Goal: Navigation & Orientation: Find specific page/section

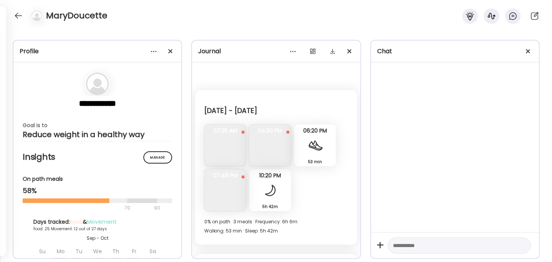
scroll to position [3944, 0]
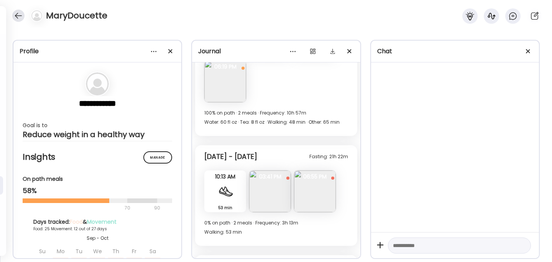
click at [18, 20] on div at bounding box center [18, 16] width 12 height 12
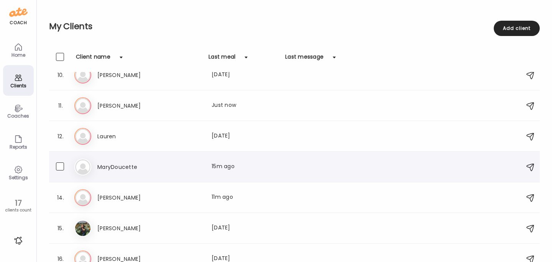
click at [111, 171] on h3 "MaryDoucette" at bounding box center [130, 167] width 67 height 9
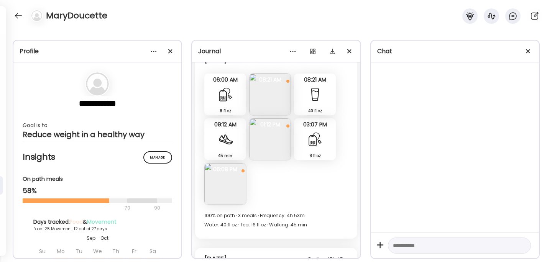
scroll to position [4645, 0]
click at [229, 190] on img at bounding box center [225, 186] width 42 height 42
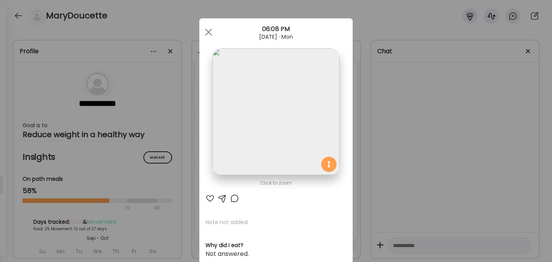
click at [439, 167] on div "Ate Coach Dashboard Wahoo! It’s official Take a moment to set up your Coach Pro…" at bounding box center [276, 131] width 552 height 262
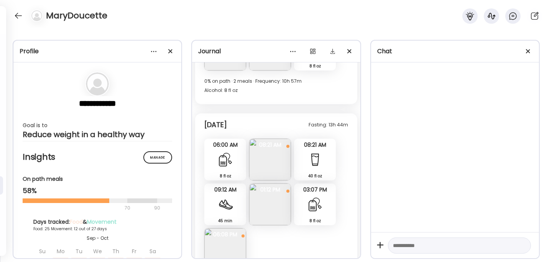
scroll to position [4626, 0]
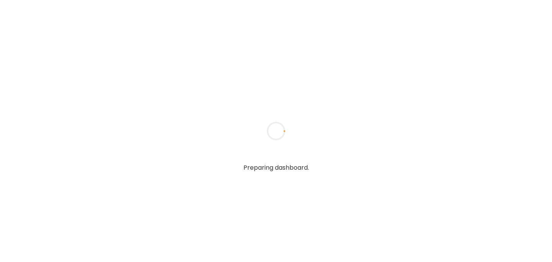
type input "******"
type input "**********"
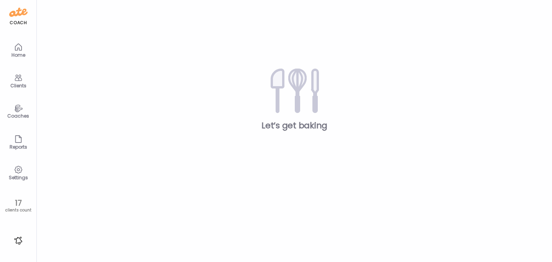
type input "**********"
click at [20, 83] on div "Clients" at bounding box center [19, 85] width 28 height 5
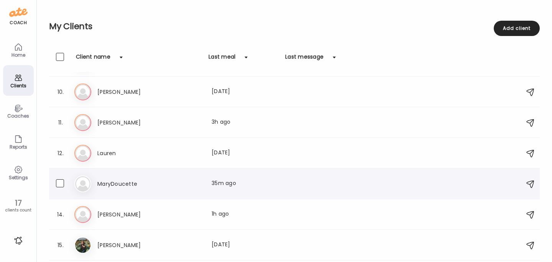
click at [112, 191] on div "Ma MaryDoucette Last meal: 35m ago" at bounding box center [295, 184] width 442 height 17
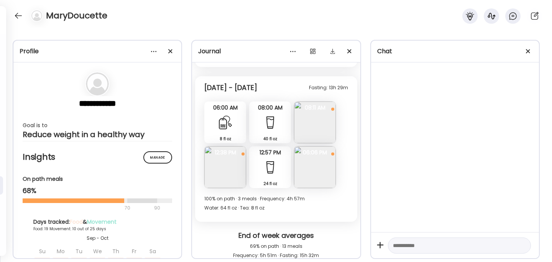
scroll to position [5472, 0]
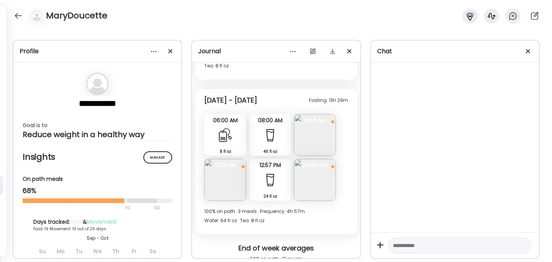
click at [326, 180] on img at bounding box center [315, 180] width 42 height 42
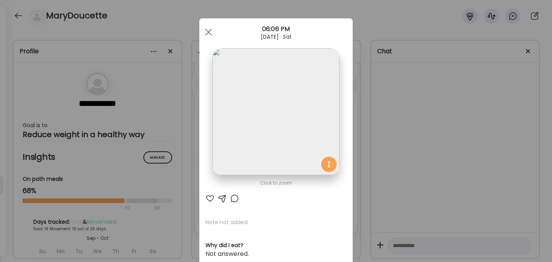
click at [397, 172] on div "Ate Coach Dashboard Wahoo! It’s official Take a moment to set up your Coach Pro…" at bounding box center [276, 131] width 552 height 262
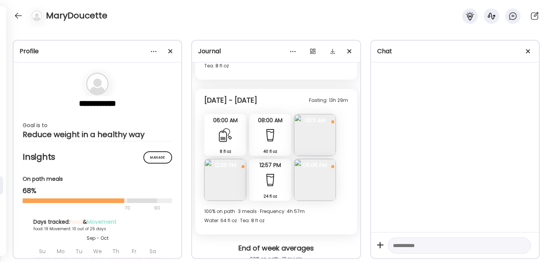
click at [321, 135] on img at bounding box center [315, 135] width 42 height 42
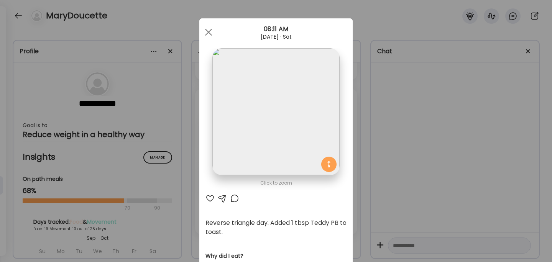
click at [401, 143] on div "Ate Coach Dashboard Wahoo! It’s official Take a moment to set up your Coach Pro…" at bounding box center [276, 131] width 552 height 262
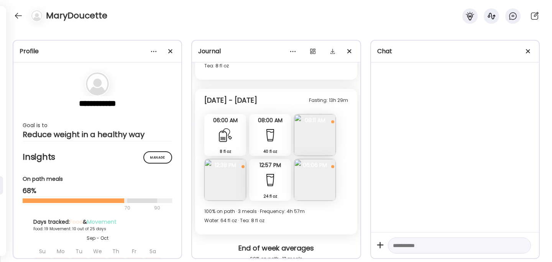
click at [225, 182] on img at bounding box center [225, 180] width 42 height 42
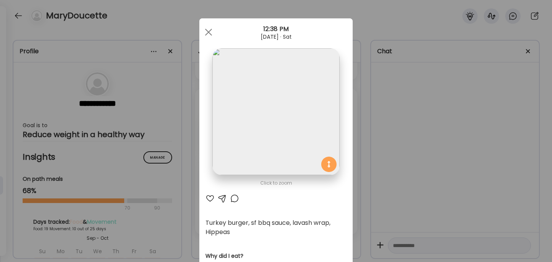
click at [381, 147] on div "Ate Coach Dashboard Wahoo! It’s official Take a moment to set up your Coach Pro…" at bounding box center [276, 131] width 552 height 262
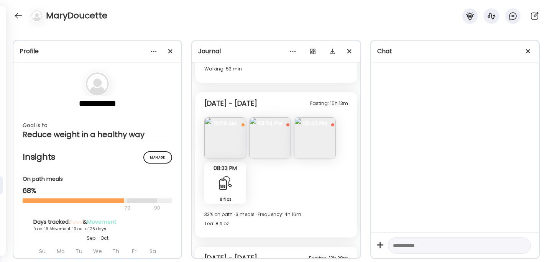
scroll to position [5313, 0]
click at [268, 142] on img at bounding box center [270, 139] width 42 height 42
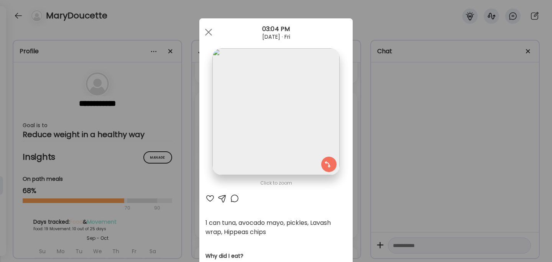
click at [408, 145] on div "Ate Coach Dashboard Wahoo! It’s official Take a moment to set up your Coach Pro…" at bounding box center [276, 131] width 552 height 262
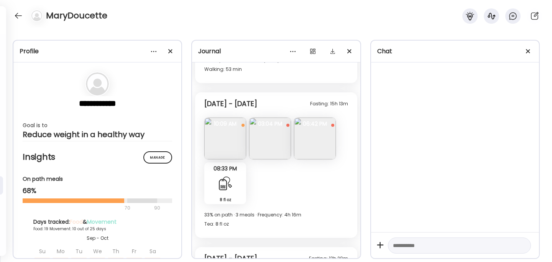
click at [267, 141] on img at bounding box center [270, 139] width 42 height 42
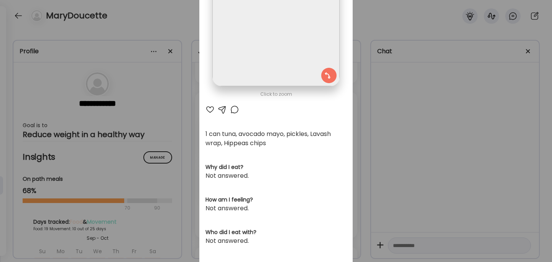
scroll to position [0, 0]
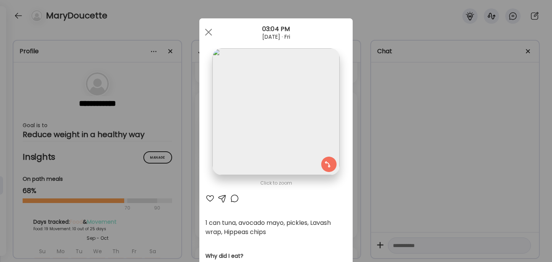
click at [420, 124] on div "Ate Coach Dashboard Wahoo! It’s official Take a moment to set up your Coach Pro…" at bounding box center [276, 131] width 552 height 262
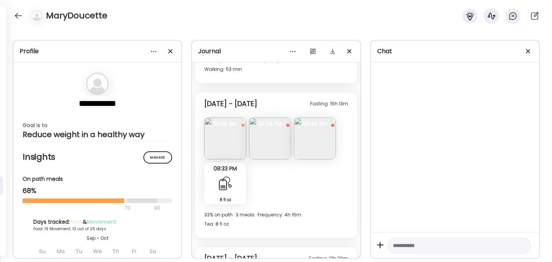
click at [223, 140] on img at bounding box center [225, 139] width 42 height 42
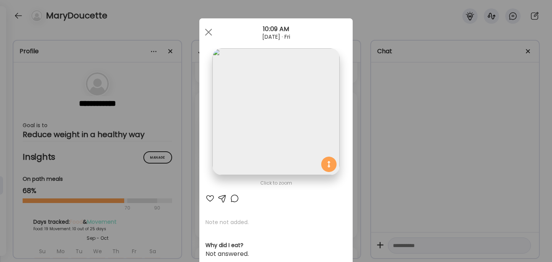
click at [419, 157] on div "Ate Coach Dashboard Wahoo! It’s official Take a moment to set up your Coach Pro…" at bounding box center [276, 131] width 552 height 262
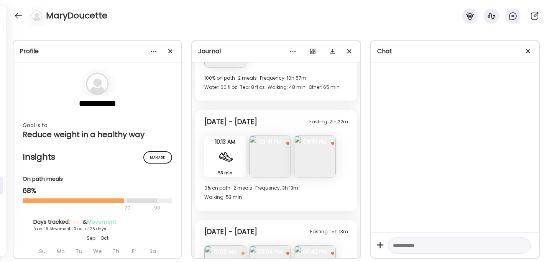
scroll to position [5168, 0]
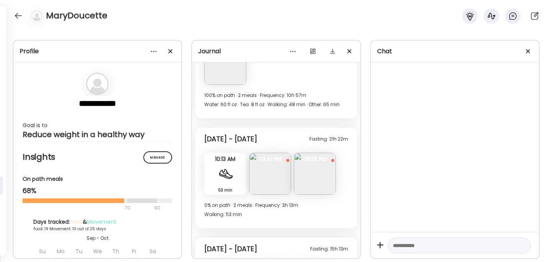
click at [265, 178] on img at bounding box center [270, 174] width 42 height 42
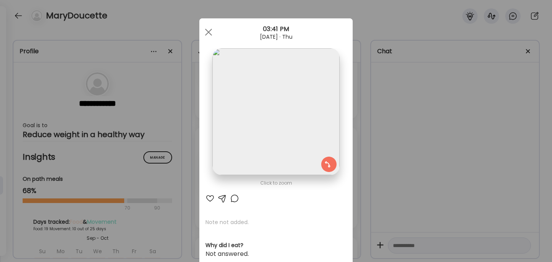
click at [423, 163] on div "Ate Coach Dashboard Wahoo! It’s official Take a moment to set up your Coach Pro…" at bounding box center [276, 131] width 552 height 262
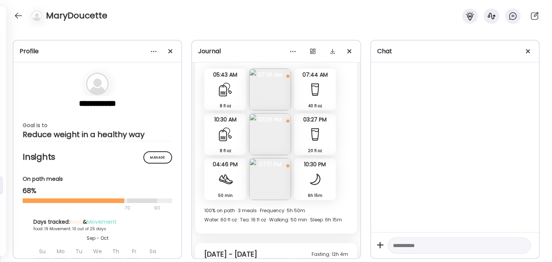
scroll to position [4854, 0]
click at [278, 147] on img at bounding box center [270, 134] width 42 height 42
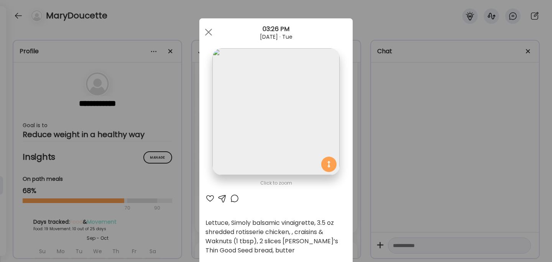
click at [429, 167] on div "Ate Coach Dashboard Wahoo! It’s official Take a moment to set up your Coach Pro…" at bounding box center [276, 131] width 552 height 262
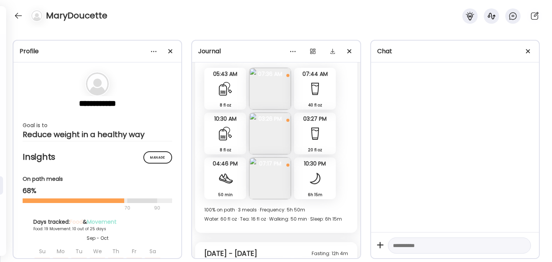
click at [264, 186] on img at bounding box center [270, 179] width 42 height 42
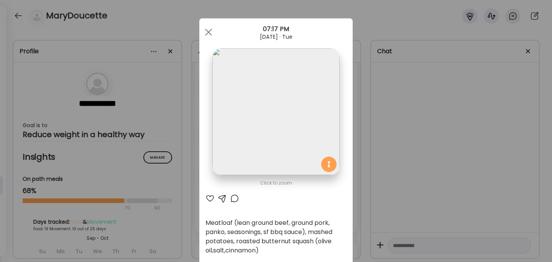
click at [407, 181] on div "Ate Coach Dashboard Wahoo! It’s official Take a moment to set up your Coach Pro…" at bounding box center [276, 131] width 552 height 262
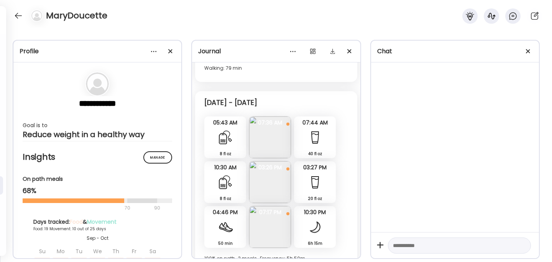
scroll to position [4803, 0]
click at [273, 224] on img at bounding box center [270, 229] width 42 height 42
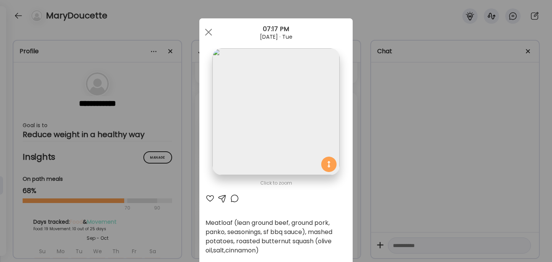
click at [391, 150] on div "Ate Coach Dashboard Wahoo! It’s official Take a moment to set up your Coach Pro…" at bounding box center [276, 131] width 552 height 262
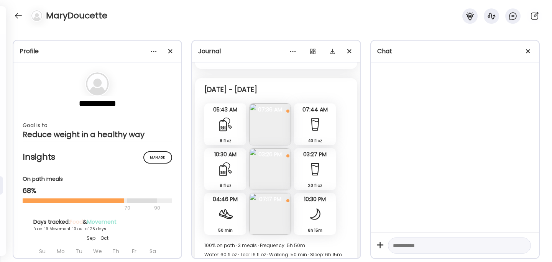
scroll to position [4820, 0]
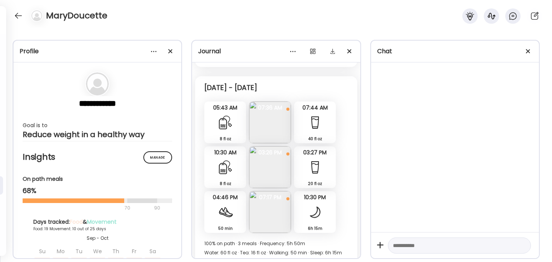
click at [274, 170] on img at bounding box center [270, 167] width 42 height 42
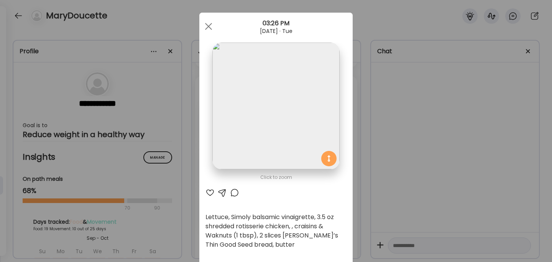
scroll to position [0, 0]
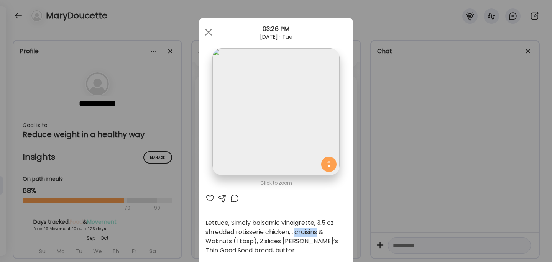
drag, startPoint x: 297, startPoint y: 234, endPoint x: 318, endPoint y: 235, distance: 21.1
click at [318, 235] on div "Lettuce, Simoly balsamic vinaigrette, 3.5 oz shredded rotisserie chicken, , cra…" at bounding box center [276, 237] width 141 height 37
click at [283, 210] on div "Click to zoom AteMate AI Lettuce, Simoly balsamic vinaigrette, 3.5 oz shredded …" at bounding box center [275, 258] width 153 height 480
click at [379, 123] on div "Ate Coach Dashboard Wahoo! It’s official Take a moment to set up your Coach Pro…" at bounding box center [276, 131] width 552 height 262
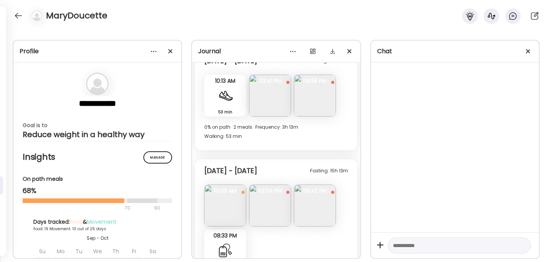
scroll to position [5257, 0]
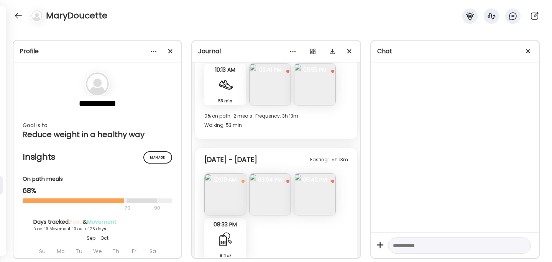
click at [273, 202] on img at bounding box center [270, 195] width 42 height 42
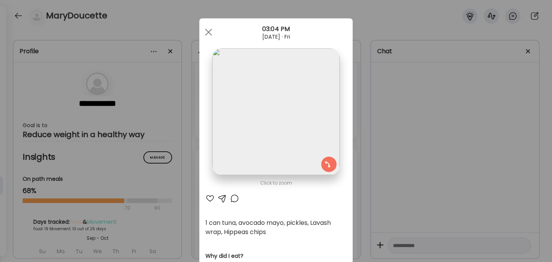
click at [432, 124] on div "Ate Coach Dashboard Wahoo! It’s official Take a moment to set up your Coach Pro…" at bounding box center [276, 131] width 552 height 262
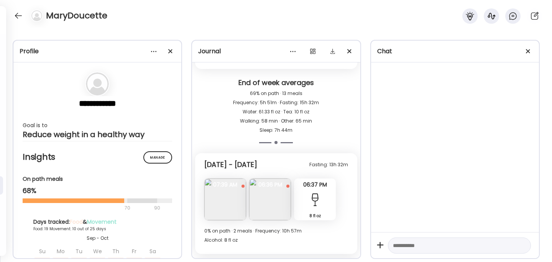
scroll to position [5637, 0]
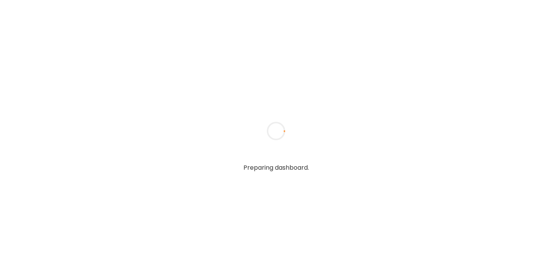
type input "******"
type input "**********"
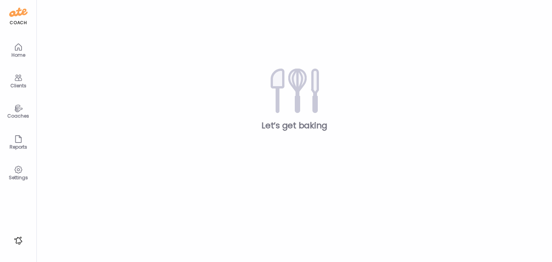
type input "**********"
click at [25, 79] on div "Clients" at bounding box center [18, 80] width 31 height 31
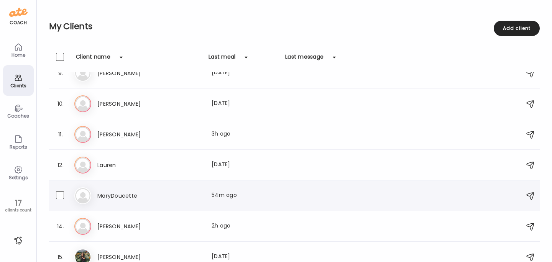
click at [108, 194] on h3 "MaryDoucette" at bounding box center [130, 195] width 67 height 9
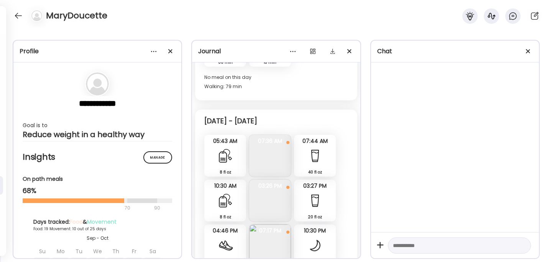
scroll to position [5096, 0]
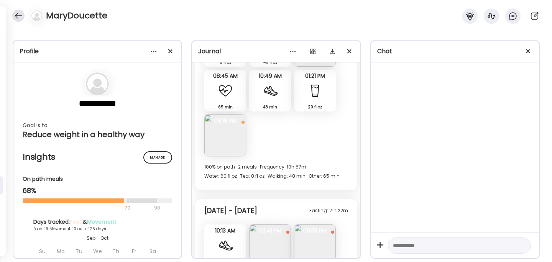
click at [16, 18] on div at bounding box center [18, 16] width 12 height 12
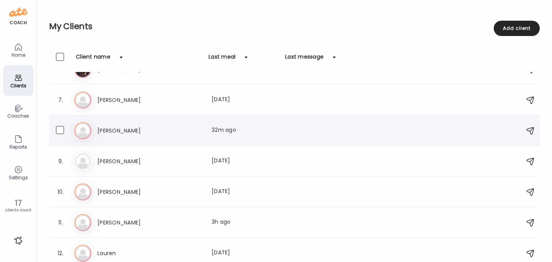
click at [98, 131] on h3 "[PERSON_NAME]" at bounding box center [130, 130] width 67 height 9
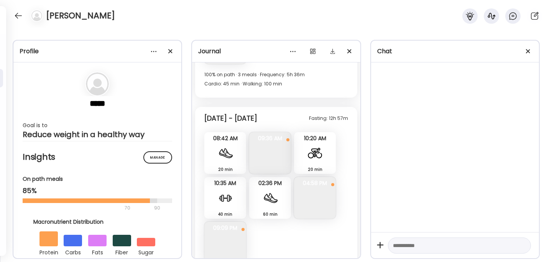
scroll to position [6730, 0]
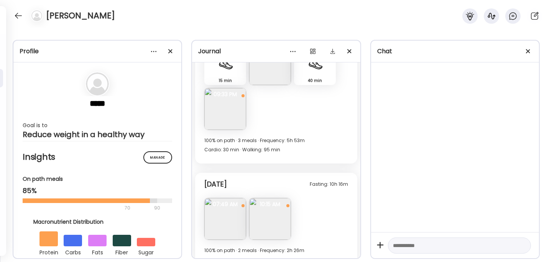
click at [219, 213] on img at bounding box center [225, 219] width 42 height 42
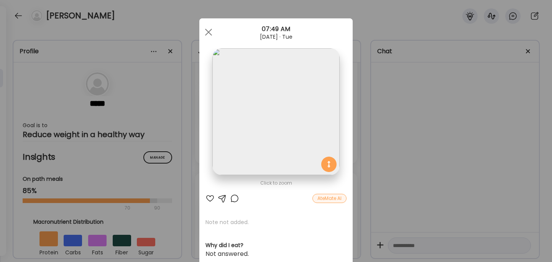
click at [418, 177] on div "Ate Coach Dashboard Wahoo! It’s official Take a moment to set up your Coach Pro…" at bounding box center [276, 131] width 552 height 262
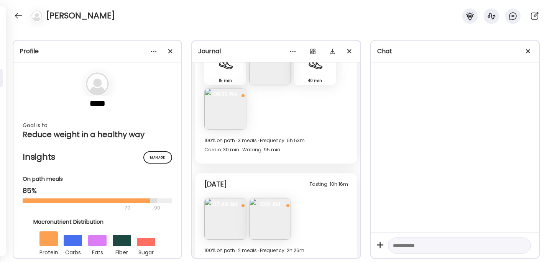
click at [273, 213] on img at bounding box center [270, 219] width 42 height 42
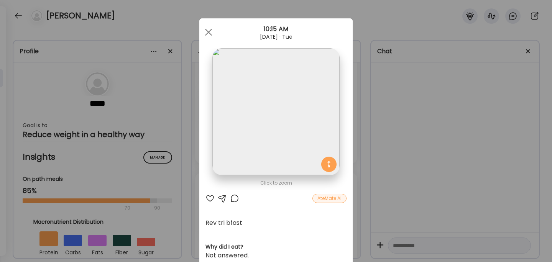
click at [434, 171] on div "Ate Coach Dashboard Wahoo! It’s official Take a moment to set up your Coach Pro…" at bounding box center [276, 131] width 552 height 262
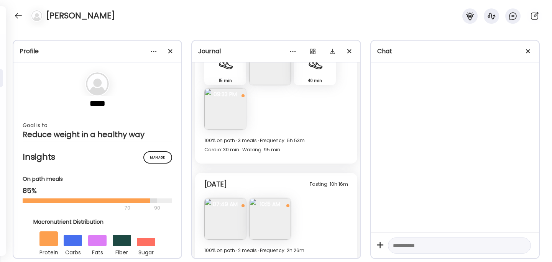
scroll to position [6663, 0]
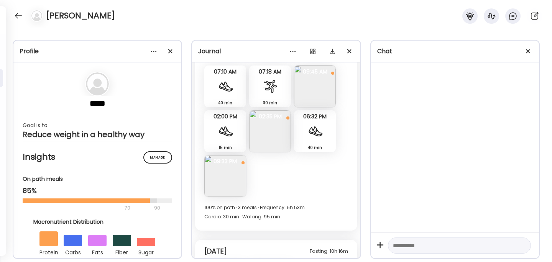
click at [272, 131] on img at bounding box center [270, 131] width 42 height 42
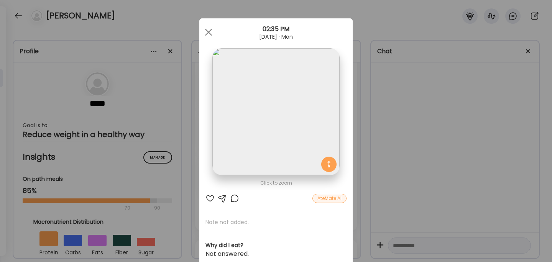
click at [439, 158] on div "Ate Coach Dashboard Wahoo! It’s official Take a moment to set up your Coach Pro…" at bounding box center [276, 131] width 552 height 262
